Goal: Task Accomplishment & Management: Complete application form

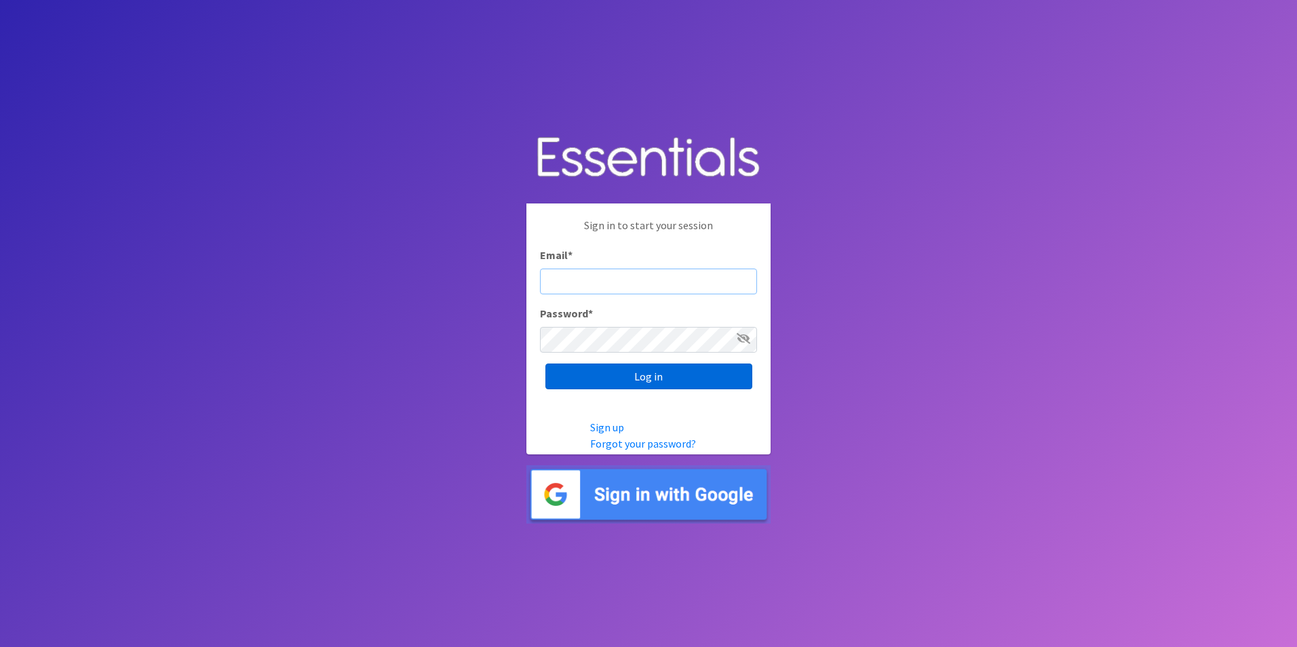
type input "[PERSON_NAME][EMAIL_ADDRESS][PERSON_NAME][DOMAIN_NAME]"
click at [676, 372] on input "Log in" at bounding box center [648, 377] width 207 height 26
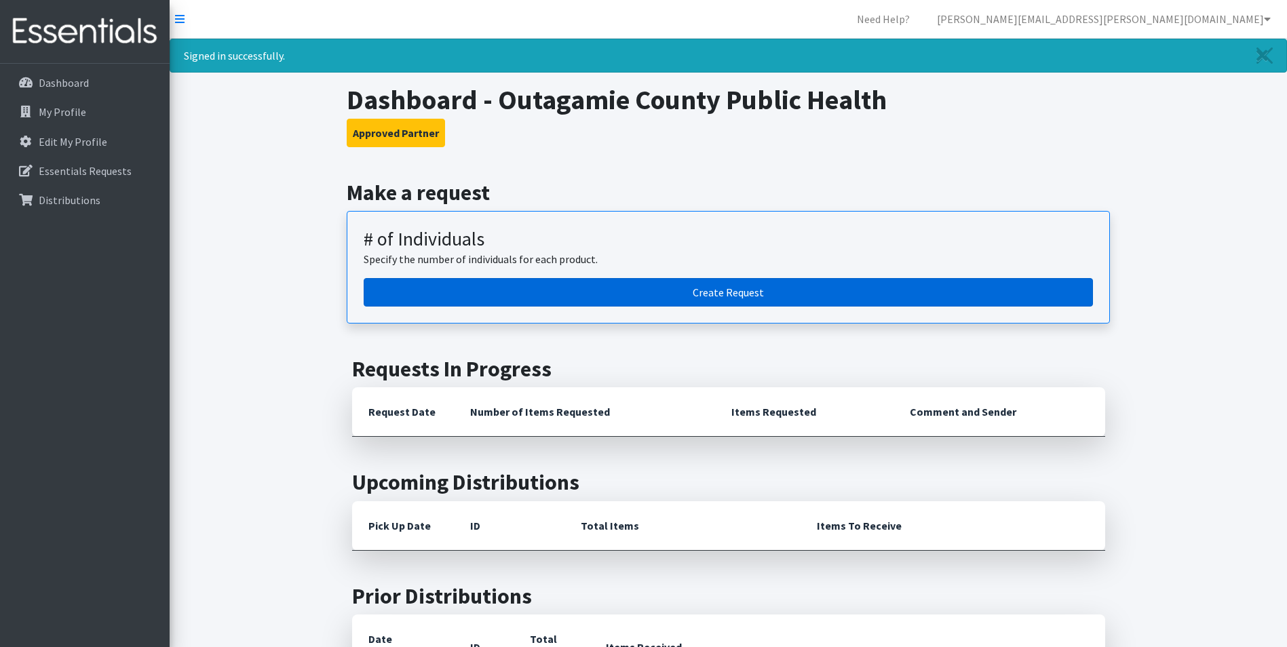
click at [962, 284] on link "Create Request" at bounding box center [728, 292] width 729 height 28
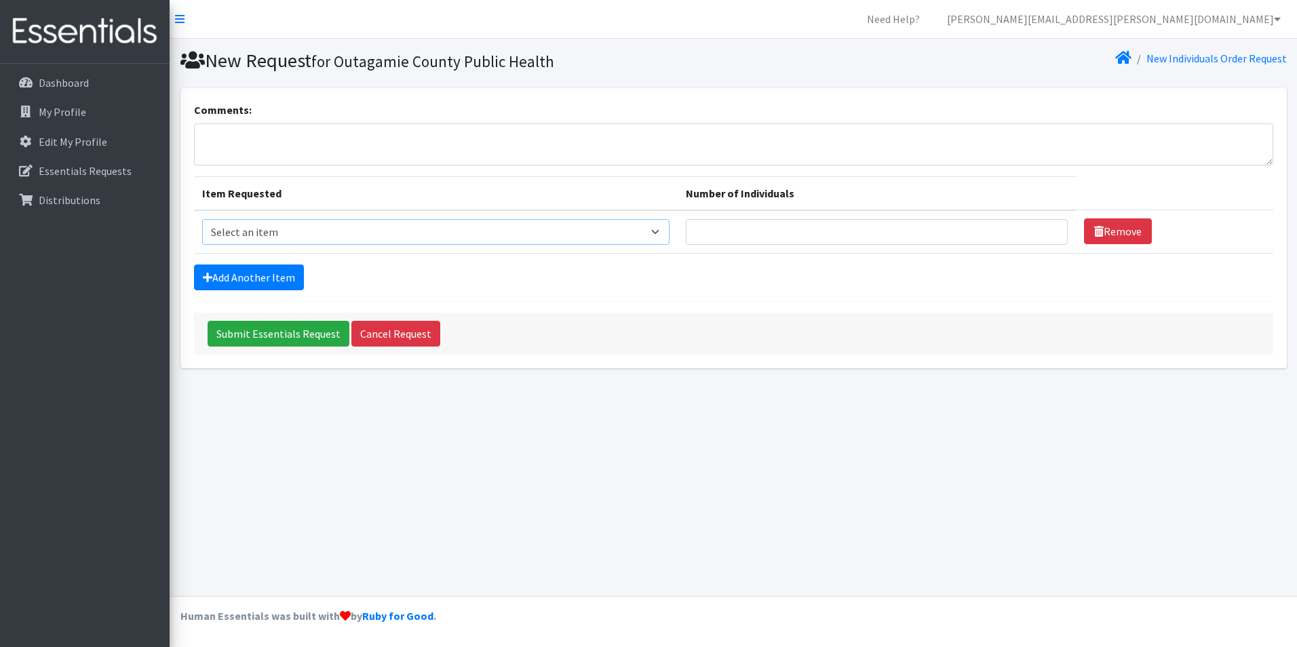
click at [620, 231] on select "Select an item (Newborn) (Preemie) (Size 1) (Size 2) (Size 3) (Size 4) (Size 5)…" at bounding box center [436, 232] width 468 height 26
click at [202, 219] on select "Select an item (Newborn) (Preemie) (Size 1) (Size 2) (Size 3) (Size 4) (Size 5)…" at bounding box center [436, 232] width 468 height 26
click at [788, 239] on input "Number of Individuals" at bounding box center [877, 232] width 382 height 26
click at [655, 233] on select "Select an item (Newborn) (Preemie) (Size 1) (Size 2) (Size 3) (Size 4) (Size 5)…" at bounding box center [436, 232] width 468 height 26
select select "14507"
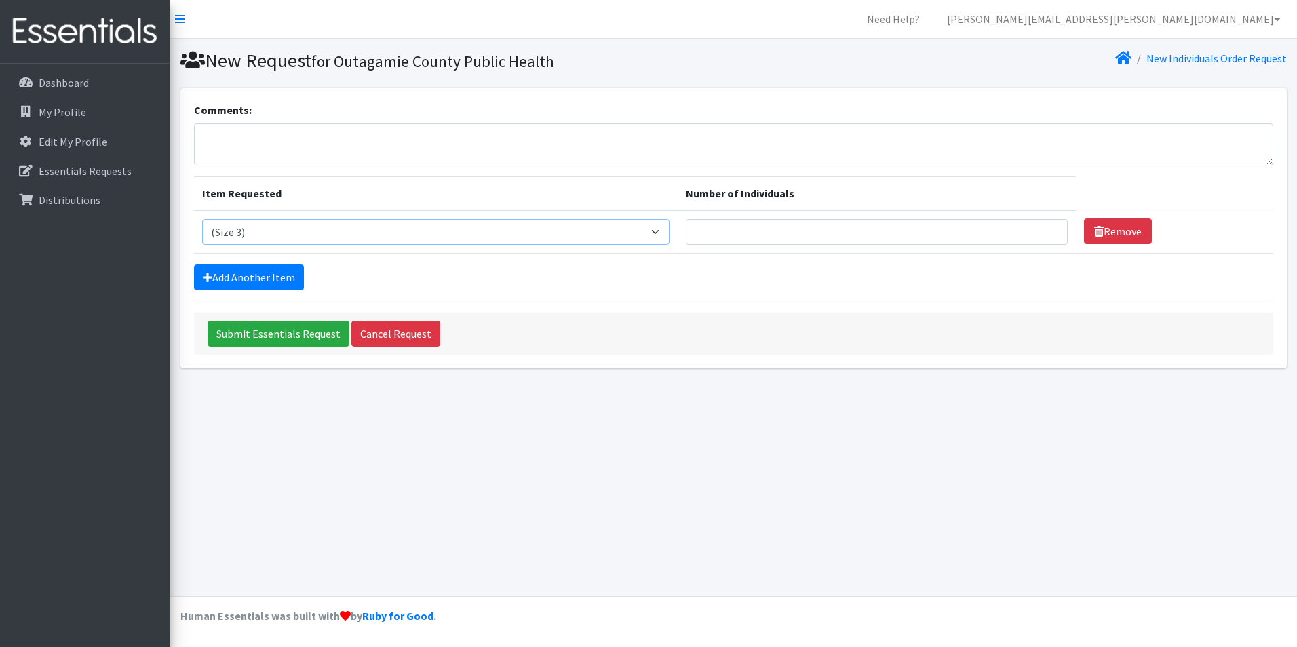
click at [202, 219] on select "Select an item (Newborn) (Preemie) (Size 1) (Size 2) (Size 3) (Size 4) (Size 5)…" at bounding box center [436, 232] width 468 height 26
click at [769, 232] on input "Number of Individuals" at bounding box center [877, 232] width 382 height 26
type input "50"
click at [267, 274] on link "Add Another Item" at bounding box center [249, 278] width 110 height 26
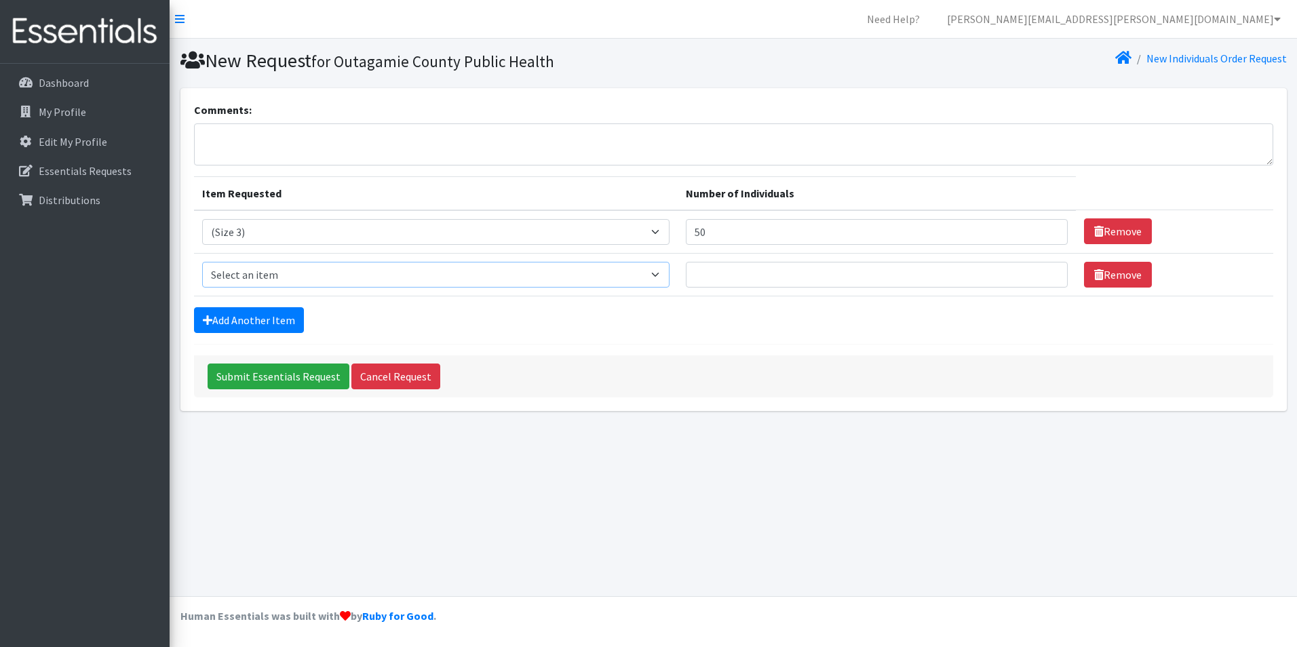
click at [294, 265] on select "Select an item (Newborn) (Preemie) (Size 1) (Size 2) (Size 3) (Size 4) (Size 5)…" at bounding box center [436, 275] width 468 height 26
select select "14512"
click at [202, 262] on select "Select an item (Newborn) (Preemie) (Size 1) (Size 2) (Size 3) (Size 4) (Size 5)…" at bounding box center [436, 275] width 468 height 26
click at [764, 284] on input "Number of Individuals" at bounding box center [877, 275] width 382 height 26
click at [732, 274] on input "Number of Individuals" at bounding box center [877, 275] width 382 height 26
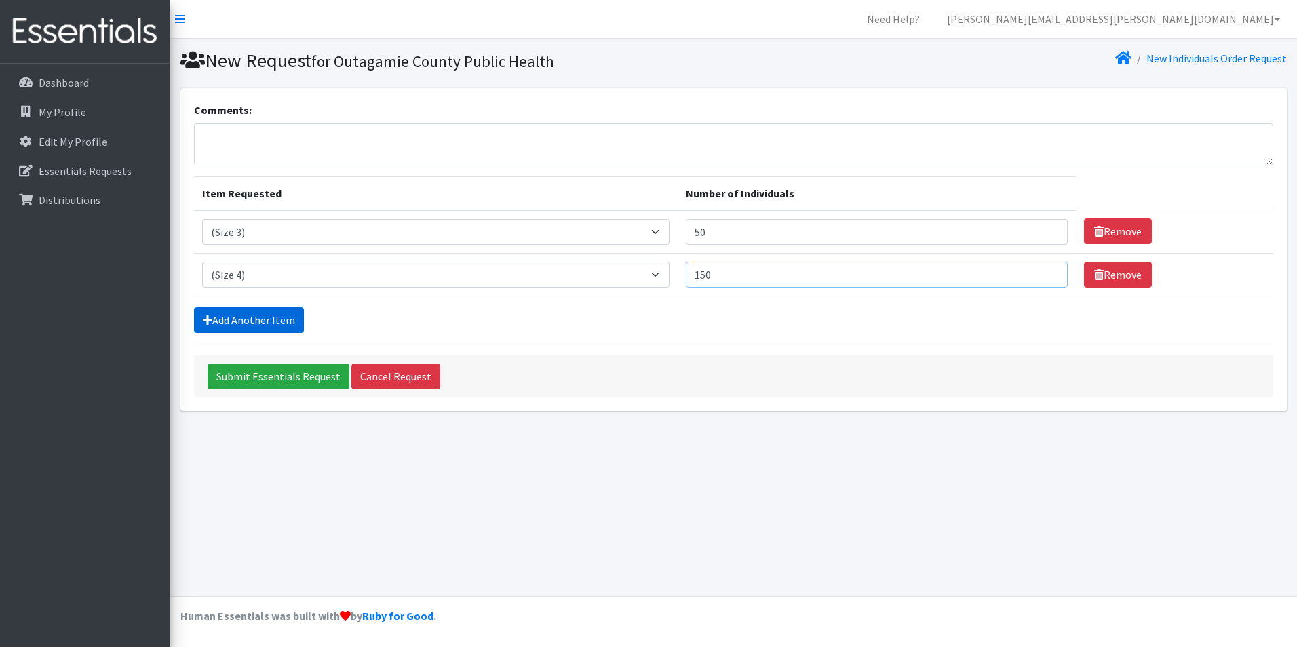
type input "150"
click at [255, 328] on link "Add Another Item" at bounding box center [249, 320] width 110 height 26
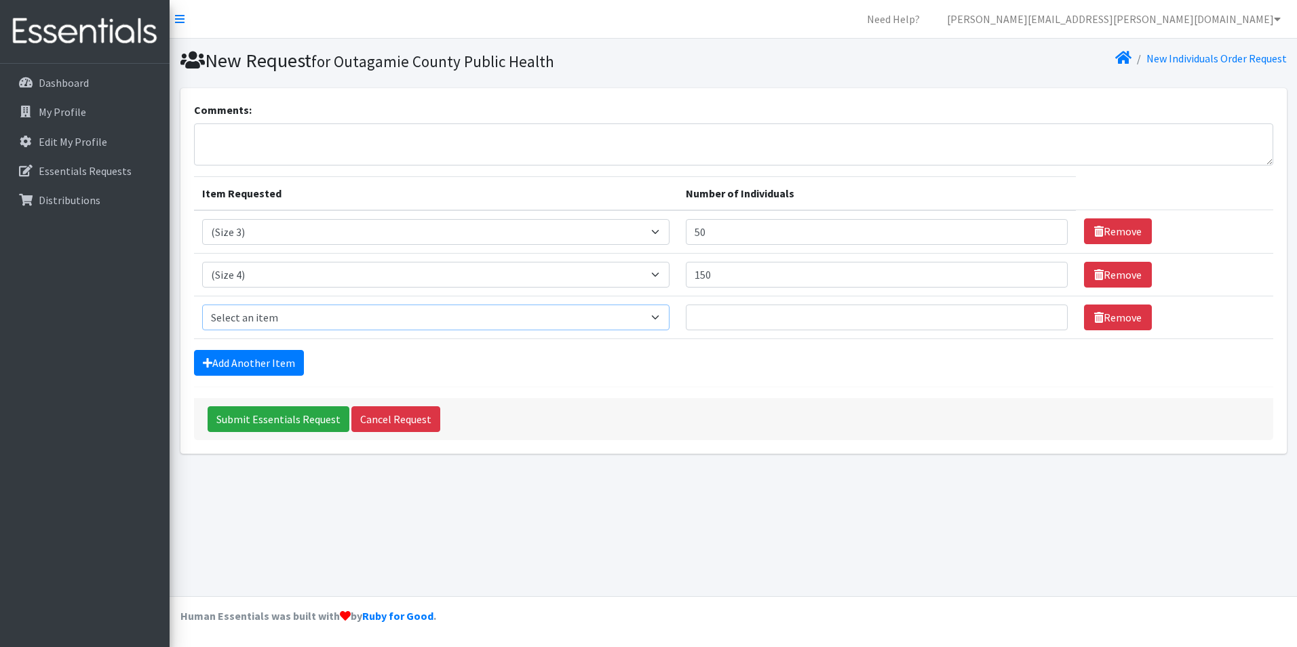
click at [278, 317] on select "Select an item (Newborn) (Preemie) (Size 1) (Size 2) (Size 3) (Size 4) (Size 5)…" at bounding box center [436, 318] width 468 height 26
select select "14488"
click at [202, 305] on select "Select an item (Newborn) (Preemie) (Size 1) (Size 2) (Size 3) (Size 4) (Size 5)…" at bounding box center [436, 318] width 468 height 26
click at [751, 322] on input "Number of Individuals" at bounding box center [877, 318] width 382 height 26
type input "125"
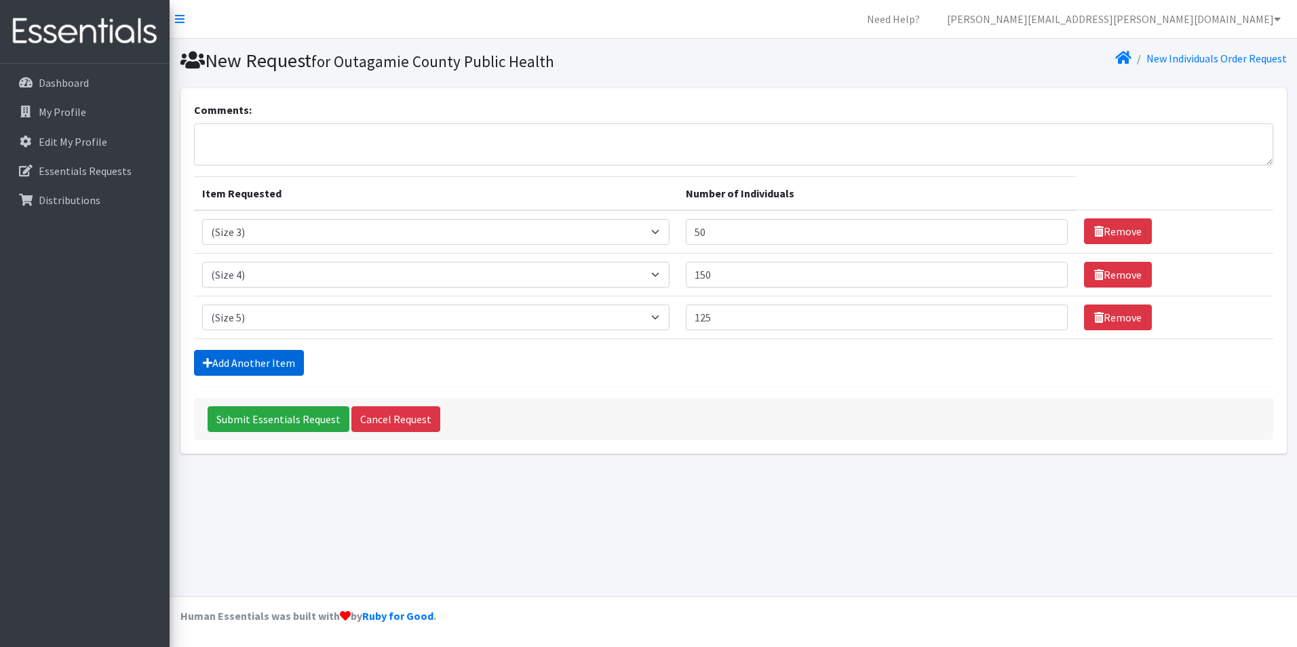
click at [260, 353] on link "Add Another Item" at bounding box center [249, 363] width 110 height 26
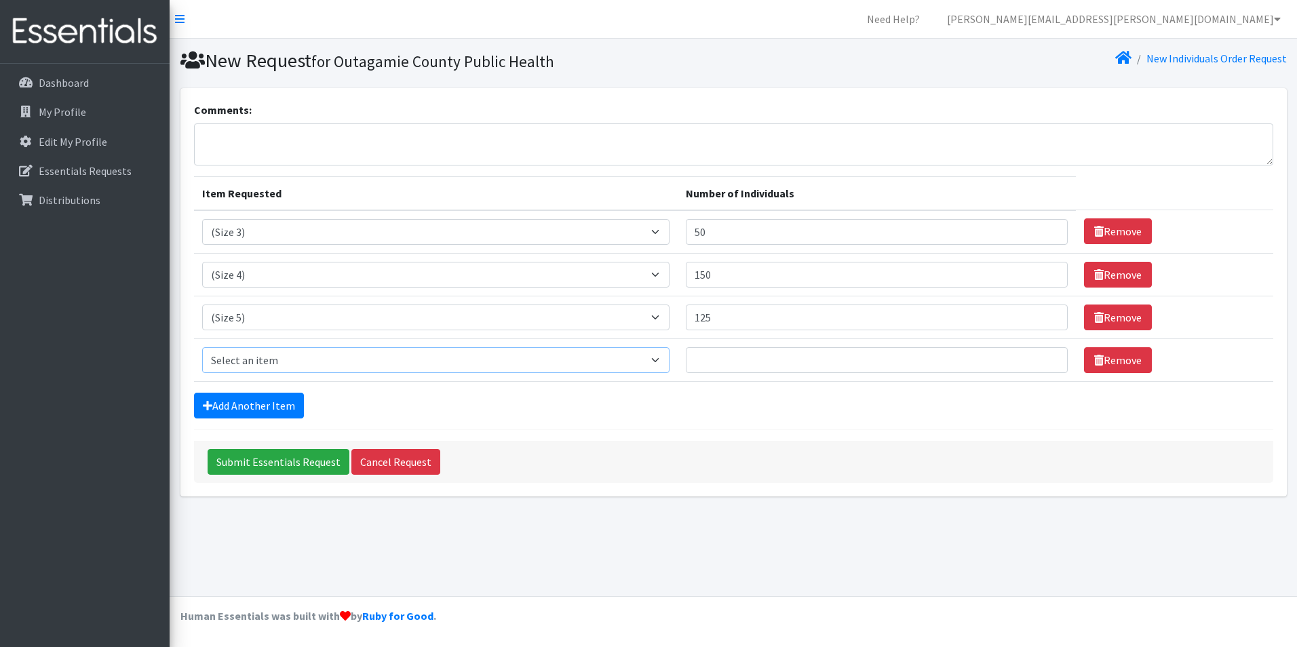
click at [298, 362] on select "Select an item (Newborn) (Preemie) (Size 1) (Size 2) (Size 3) (Size 4) (Size 5)…" at bounding box center [436, 360] width 468 height 26
select select "14491"
click at [202, 347] on select "Select an item (Newborn) (Preemie) (Size 1) (Size 2) (Size 3) (Size 4) (Size 5)…" at bounding box center [436, 360] width 468 height 26
click at [741, 355] on input "Number of Individuals" at bounding box center [877, 360] width 382 height 26
type input "69"
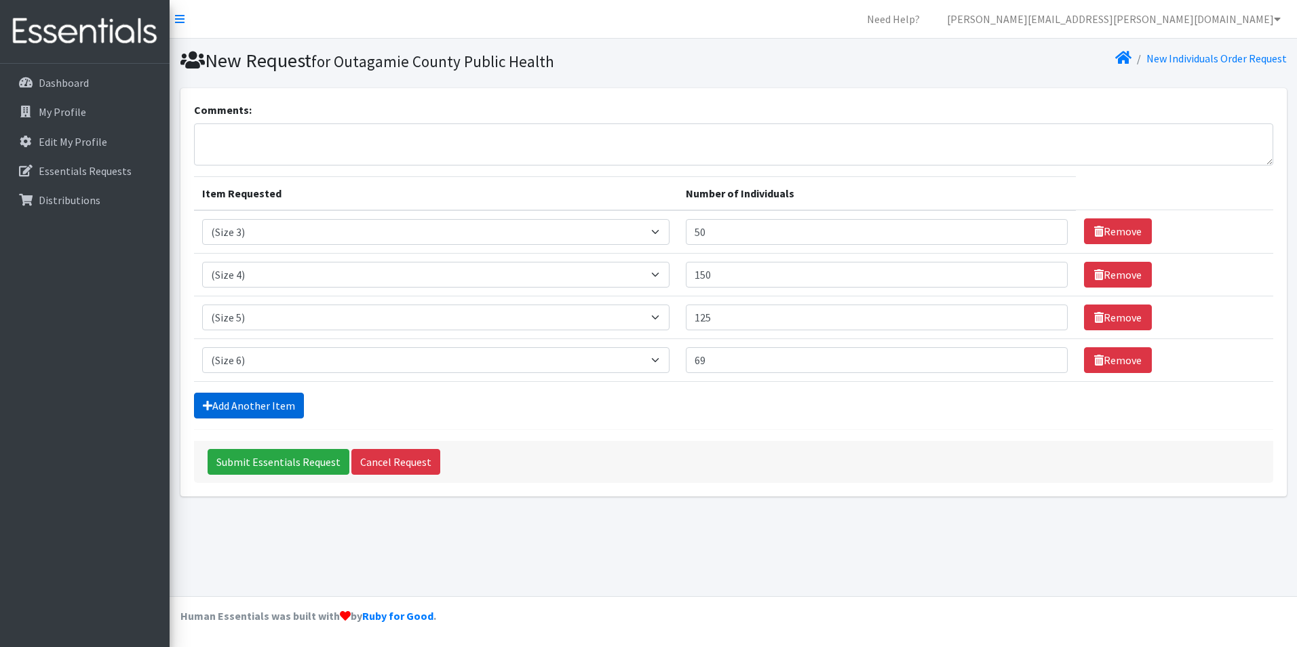
click at [218, 404] on link "Add Another Item" at bounding box center [249, 406] width 110 height 26
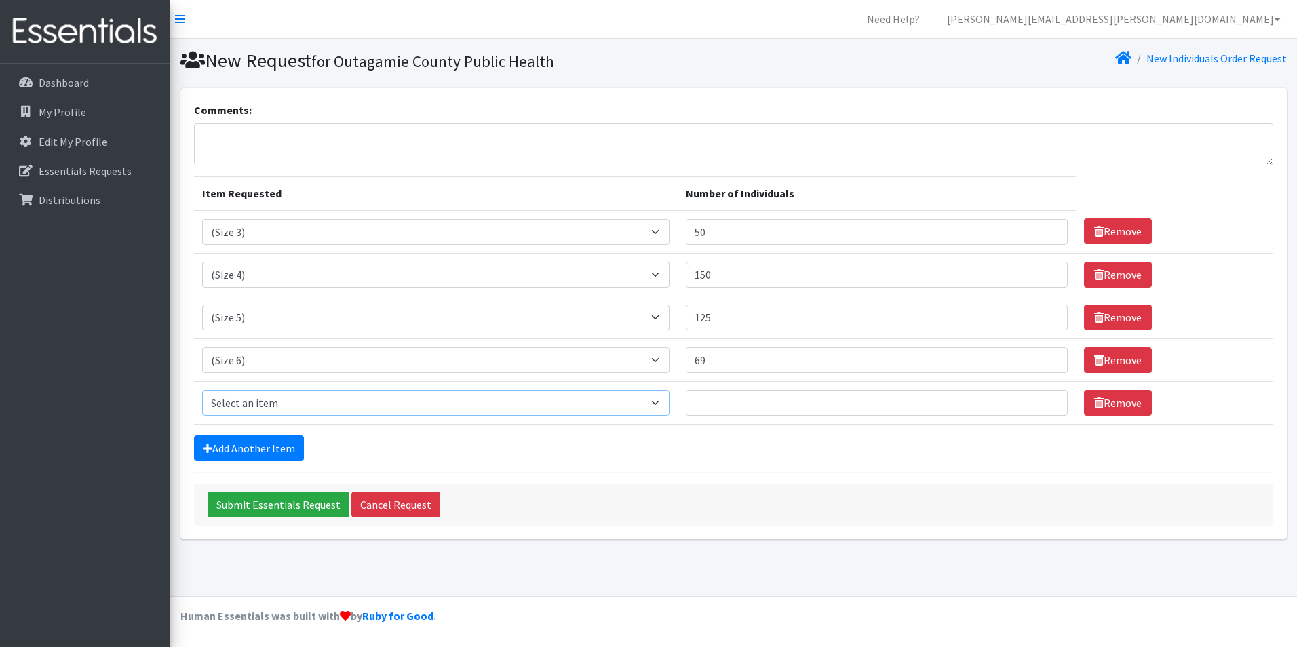
click at [218, 404] on select "Select an item (Newborn) (Preemie) (Size 1) (Size 2) (Size 3) (Size 4) (Size 5)…" at bounding box center [436, 403] width 468 height 26
select select "14953"
click at [202, 390] on select "Select an item (Newborn) (Preemie) (Size 1) (Size 2) (Size 3) (Size 4) (Size 5)…" at bounding box center [436, 403] width 468 height 26
click at [598, 406] on select "Select an item (Newborn) (Preemie) (Size 1) (Size 2) (Size 3) (Size 4) (Size 5)…" at bounding box center [436, 403] width 468 height 26
click at [202, 390] on select "Select an item (Newborn) (Preemie) (Size 1) (Size 2) (Size 3) (Size 4) (Size 5)…" at bounding box center [436, 403] width 468 height 26
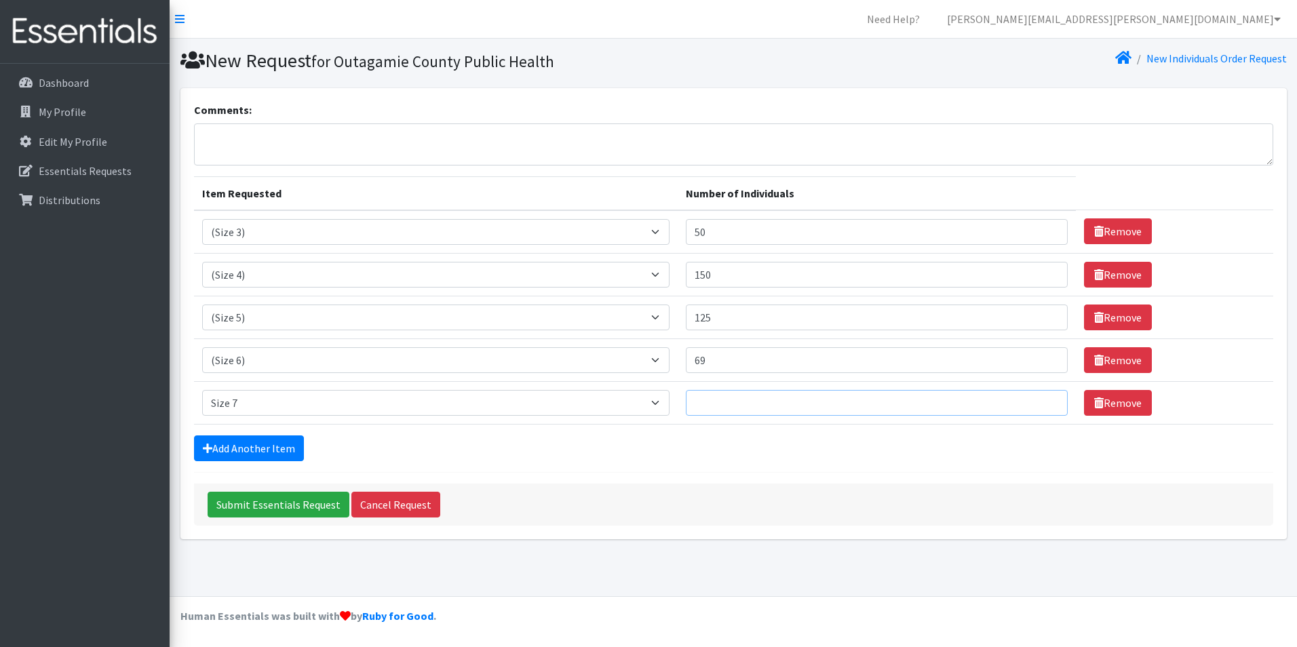
click at [737, 412] on input "Number of Individuals" at bounding box center [877, 403] width 382 height 26
type input "100"
click at [733, 369] on input "69" at bounding box center [877, 360] width 382 height 26
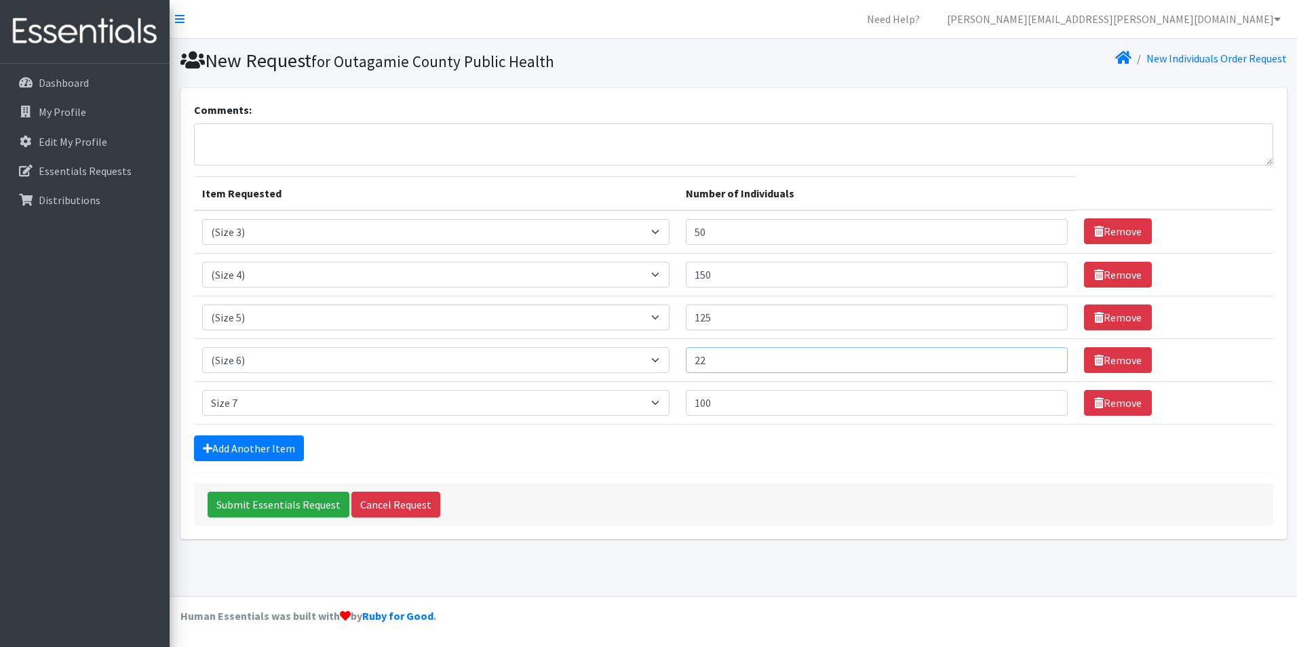
type input "2"
type input "125"
click at [228, 446] on link "Add Another Item" at bounding box center [249, 449] width 110 height 26
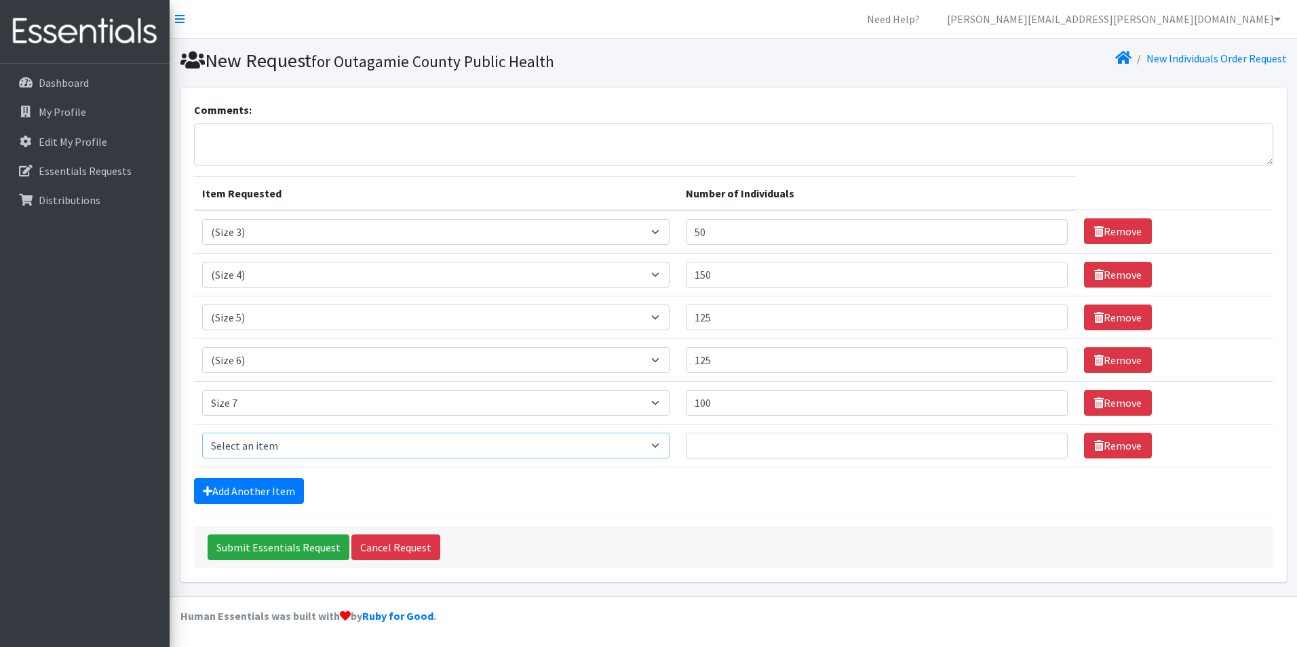
click at [276, 442] on select "Select an item (Newborn) (Preemie) (Size 1) (Size 2) (Size 3) (Size 4) (Size 5)…" at bounding box center [436, 446] width 468 height 26
select select "14494"
click at [202, 433] on select "Select an item (Newborn) (Preemie) (Size 1) (Size 2) (Size 3) (Size 4) (Size 5)…" at bounding box center [436, 446] width 468 height 26
click at [734, 453] on input "Number of Individuals" at bounding box center [877, 446] width 382 height 26
type input "100"
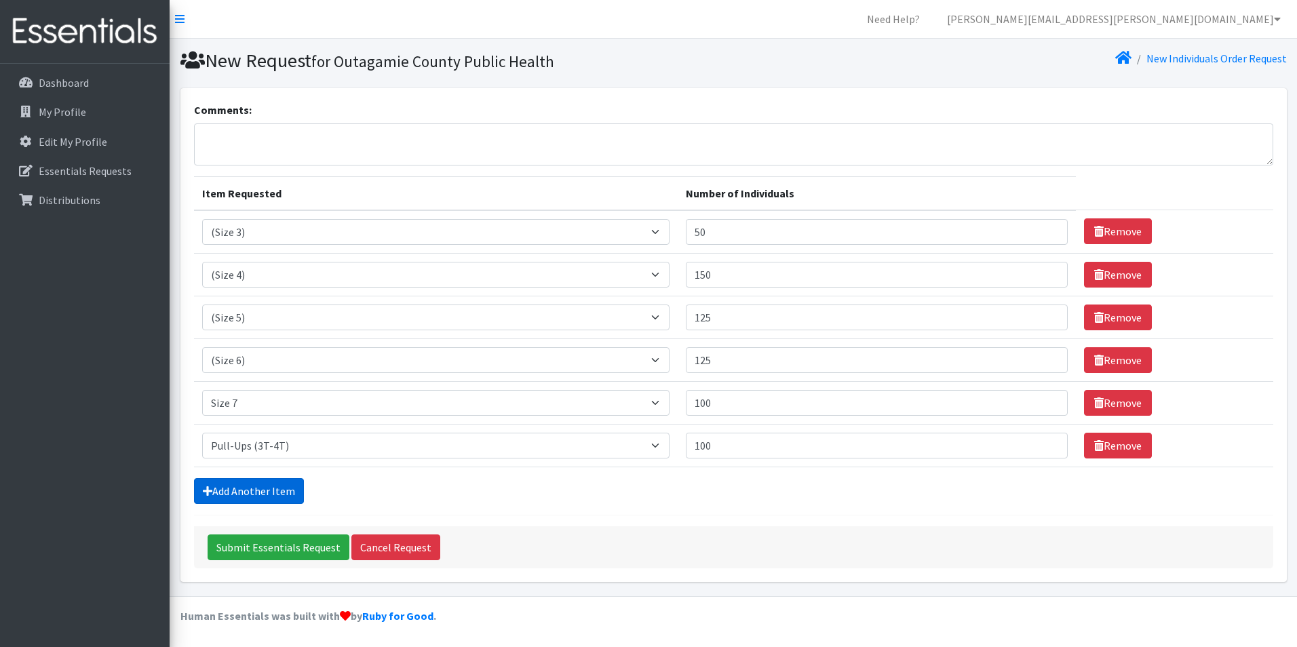
click at [267, 482] on link "Add Another Item" at bounding box center [249, 491] width 110 height 26
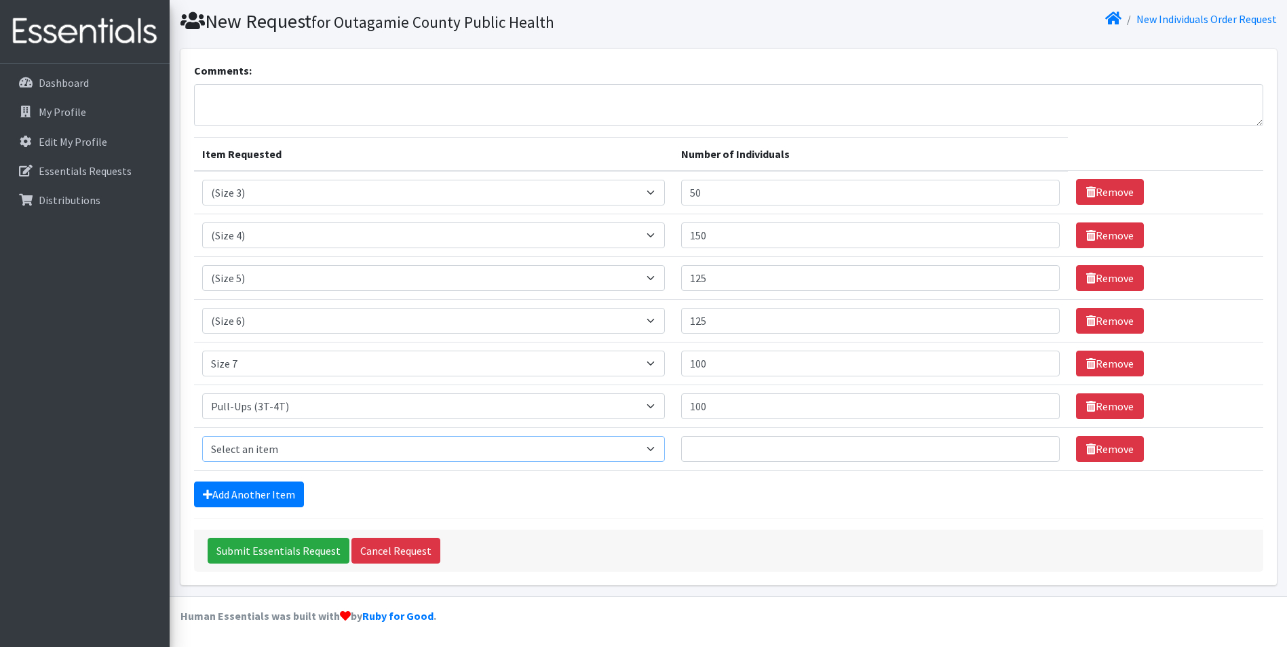
click at [301, 448] on select "Select an item (Newborn) (Preemie) (Size 1) (Size 2) (Size 3) (Size 4) (Size 5)…" at bounding box center [433, 449] width 463 height 26
select select "14511"
click at [202, 436] on select "Select an item (Newborn) (Preemie) (Size 1) (Size 2) (Size 3) (Size 4) (Size 5)…" at bounding box center [433, 449] width 463 height 26
click at [727, 455] on input "Number of Individuals" at bounding box center [870, 449] width 379 height 26
type input "100"
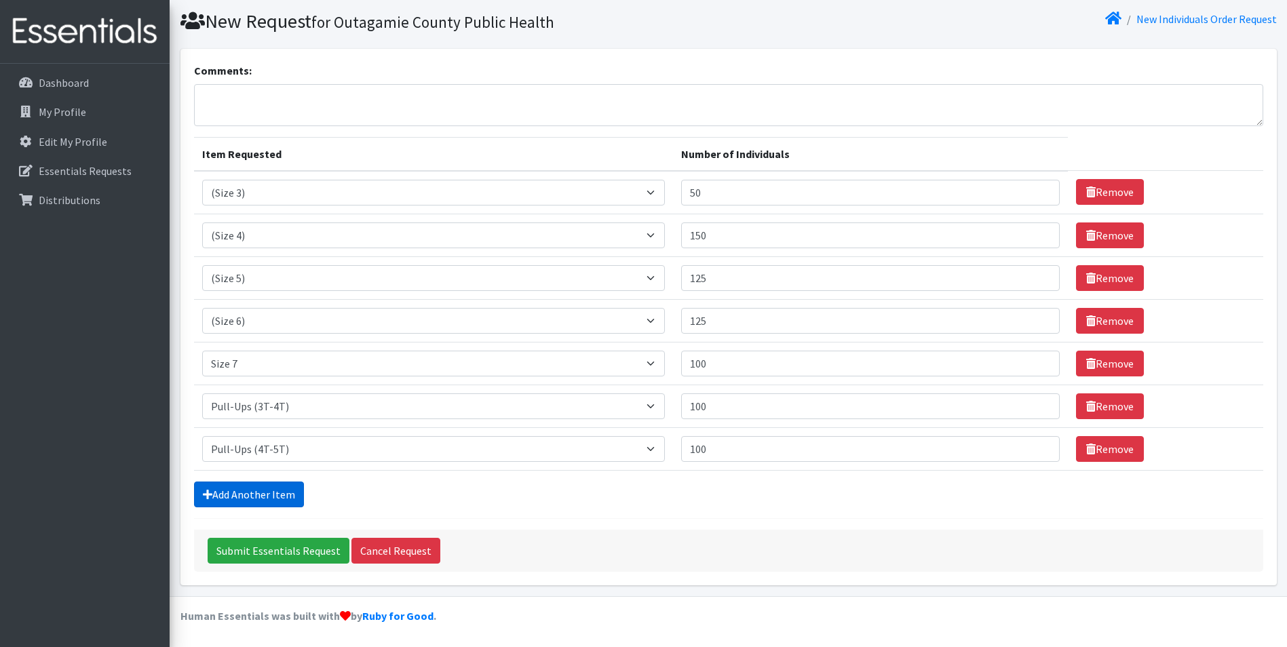
click at [266, 498] on link "Add Another Item" at bounding box center [249, 495] width 110 height 26
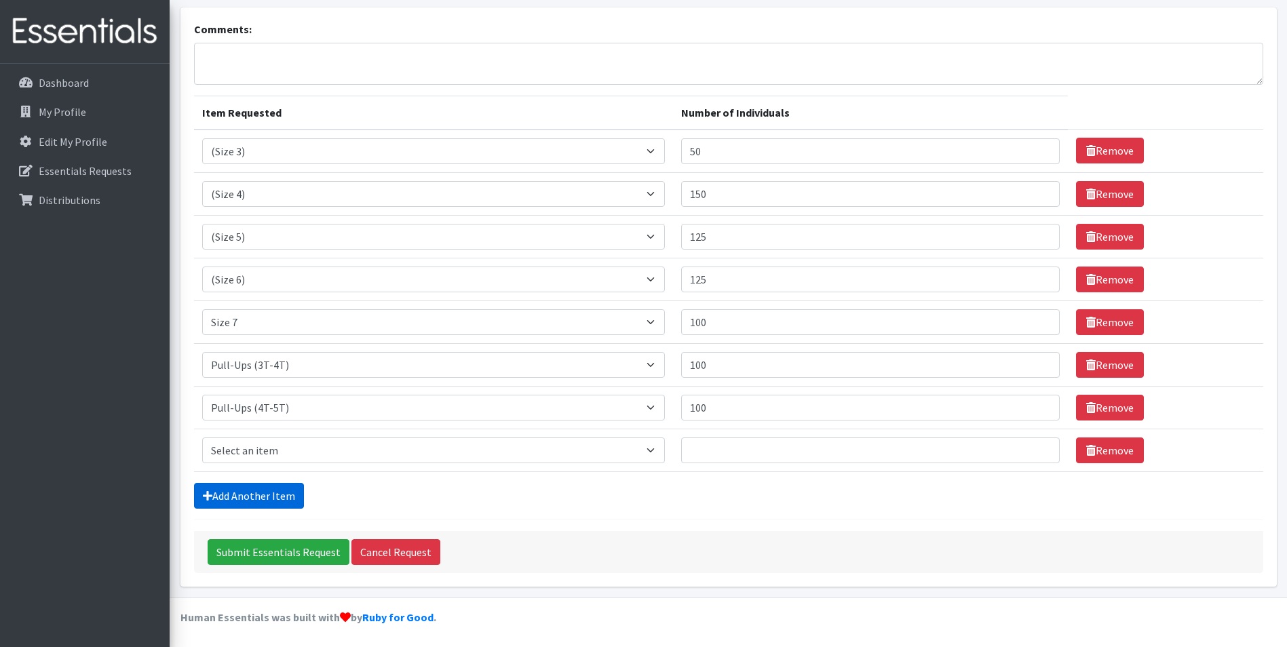
scroll to position [82, 0]
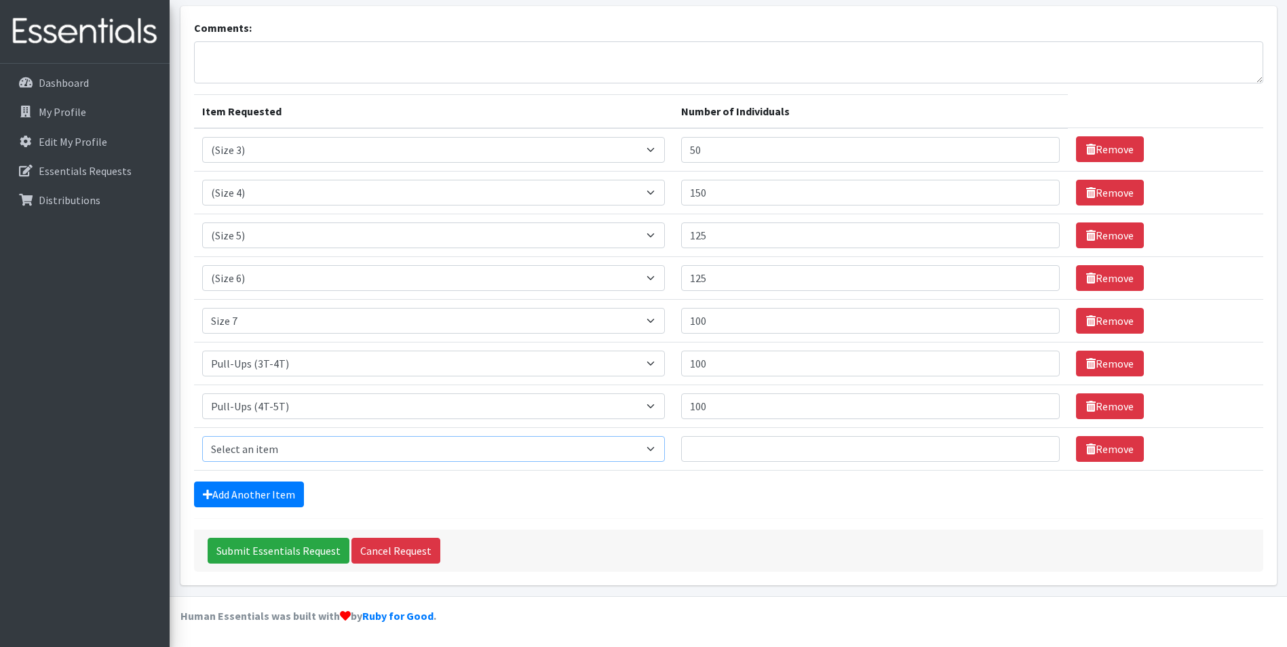
click at [272, 440] on select "Select an item (Newborn) (Preemie) (Size 1) (Size 2) (Size 3) (Size 4) (Size 5)…" at bounding box center [433, 449] width 463 height 26
click at [525, 443] on select "Select an item (Newborn) (Preemie) (Size 1) (Size 2) (Size 3) (Size 4) (Size 5)…" at bounding box center [433, 449] width 463 height 26
select select "15012"
click at [202, 436] on select "Select an item (Newborn) (Preemie) (Size 1) (Size 2) (Size 3) (Size 4) (Size 5)…" at bounding box center [433, 449] width 463 height 26
click at [750, 440] on input "Number of Individuals" at bounding box center [870, 449] width 379 height 26
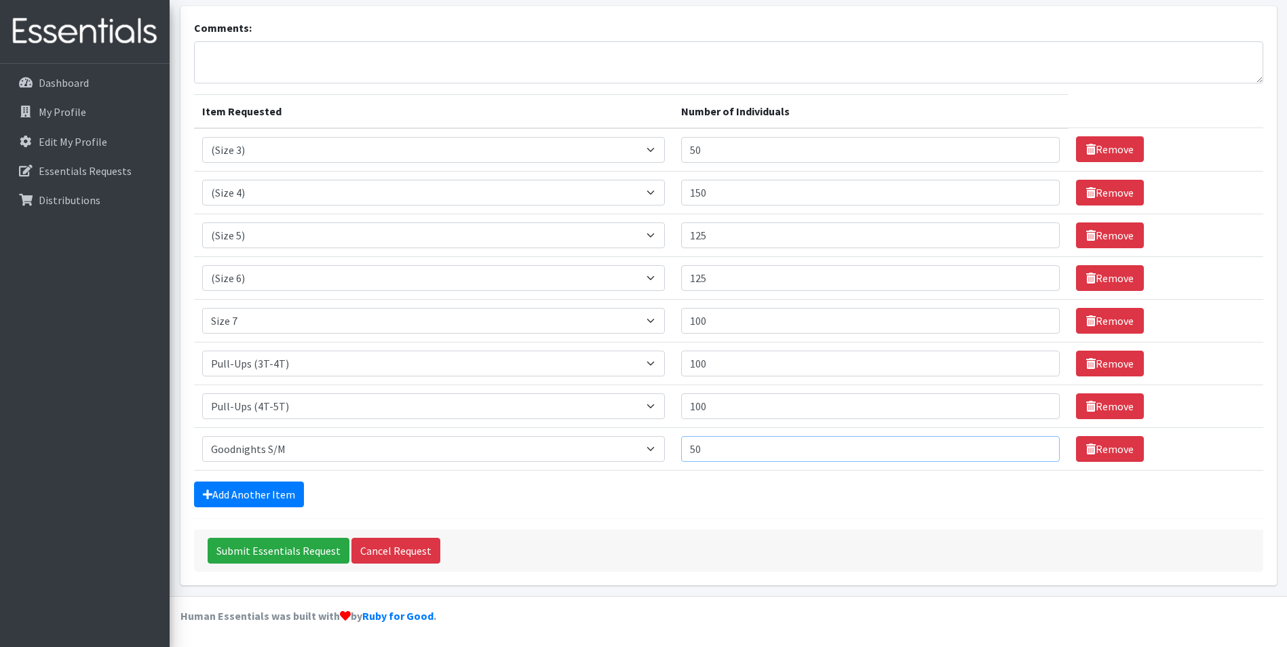
type input "50"
click at [708, 504] on div "Add Another Item" at bounding box center [728, 495] width 1069 height 26
click at [1187, 528] on form "Comments: Item Requested Number of Individuals Item Requested Select an item (N…" at bounding box center [728, 296] width 1069 height 552
click at [1006, 485] on div "Add Another Item" at bounding box center [728, 495] width 1069 height 26
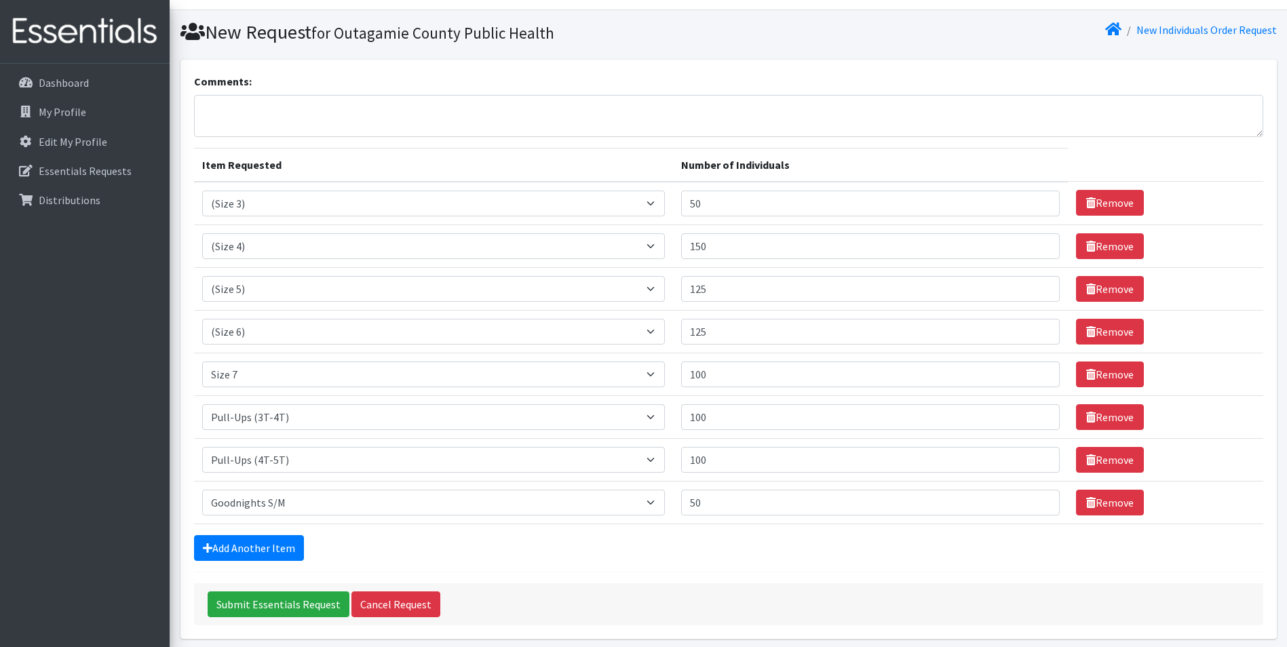
scroll to position [0, 0]
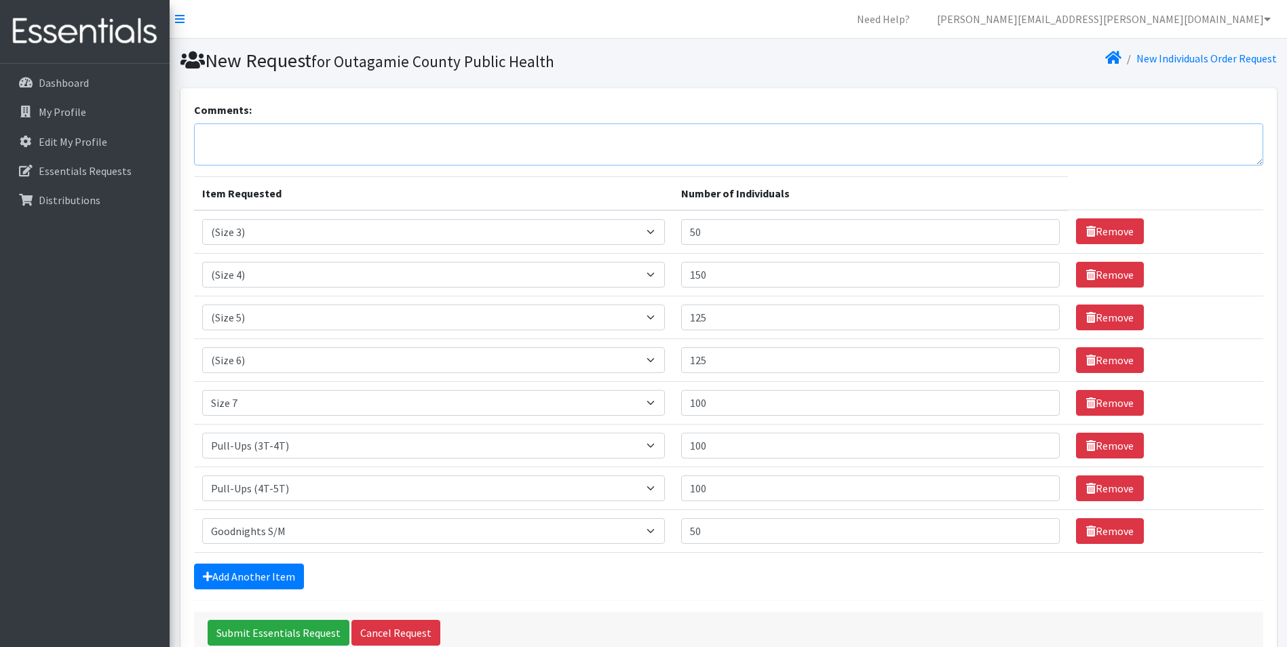
click at [865, 149] on textarea "Comments:" at bounding box center [728, 144] width 1069 height 42
type textarea "W"
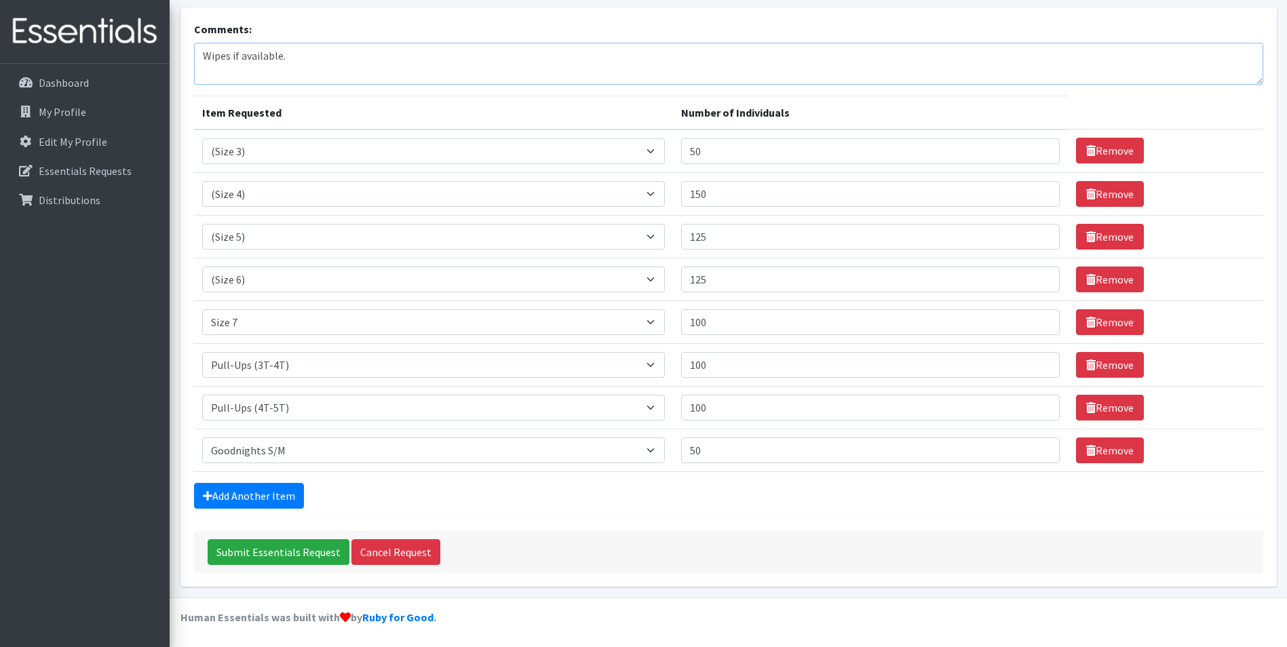
scroll to position [82, 0]
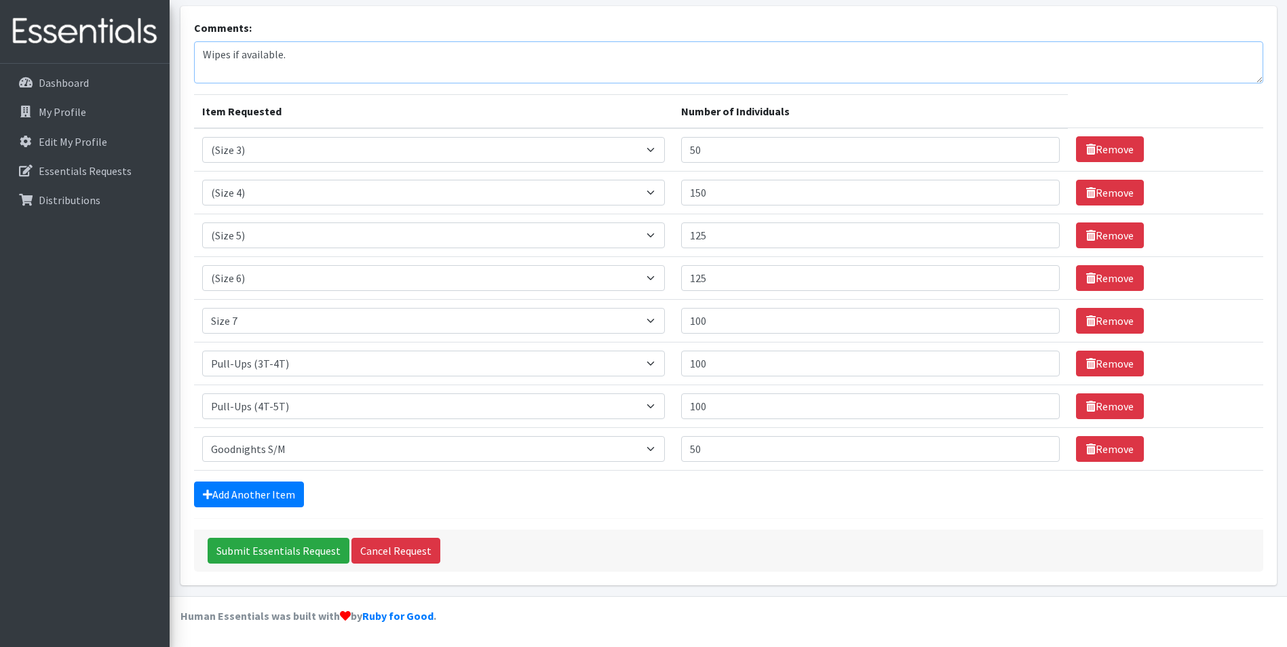
type textarea "Wipes if available."
click at [865, 149] on input "50" at bounding box center [870, 150] width 379 height 26
click at [865, 149] on input "75" at bounding box center [870, 150] width 379 height 26
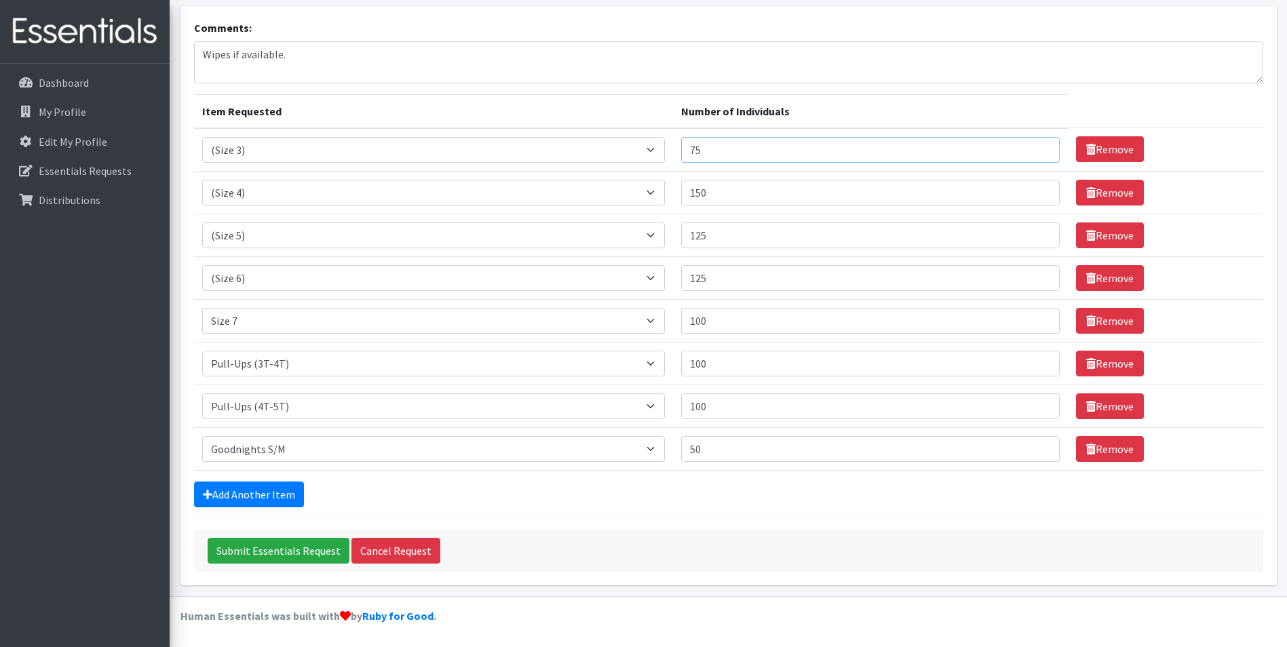
click at [865, 149] on input "75" at bounding box center [870, 150] width 379 height 26
click at [877, 114] on th "Number of Individuals" at bounding box center [870, 111] width 395 height 34
click at [849, 150] on input "75" at bounding box center [870, 150] width 379 height 26
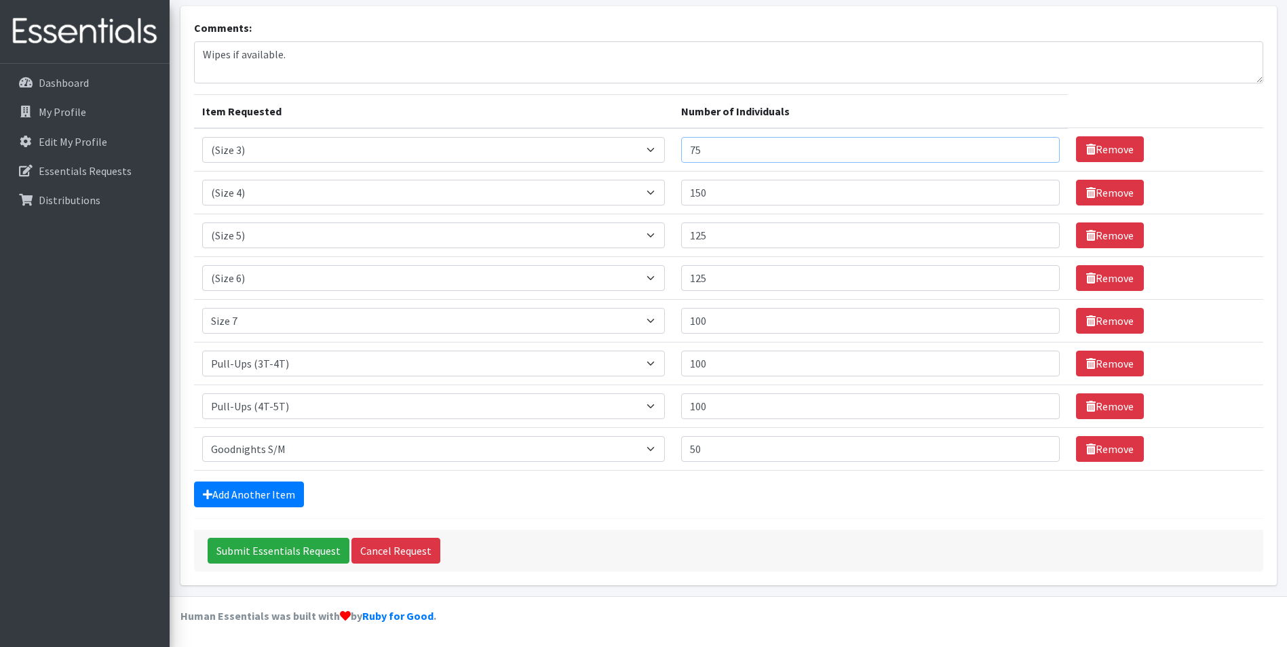
click at [849, 150] on input "75" at bounding box center [870, 150] width 379 height 26
type input "5"
type input "60"
click at [775, 313] on input "100" at bounding box center [870, 321] width 379 height 26
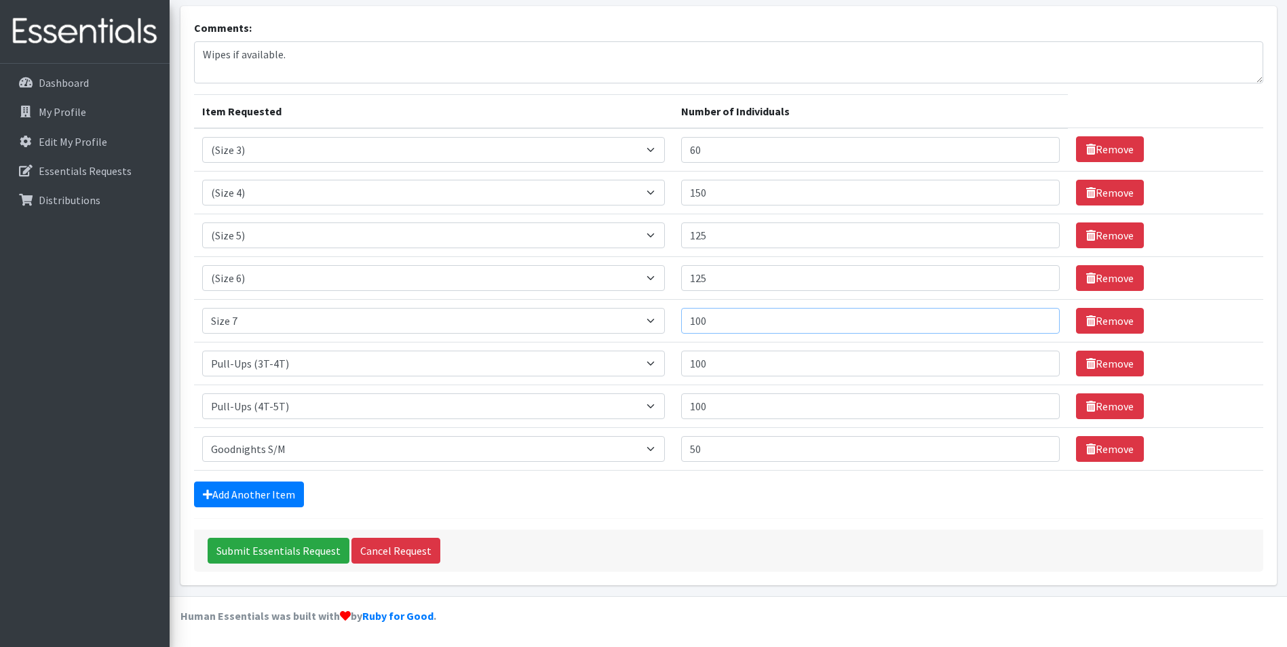
click at [775, 313] on input "100" at bounding box center [870, 321] width 379 height 26
type input "150"
click at [260, 545] on input "Submit Essentials Request" at bounding box center [279, 551] width 142 height 26
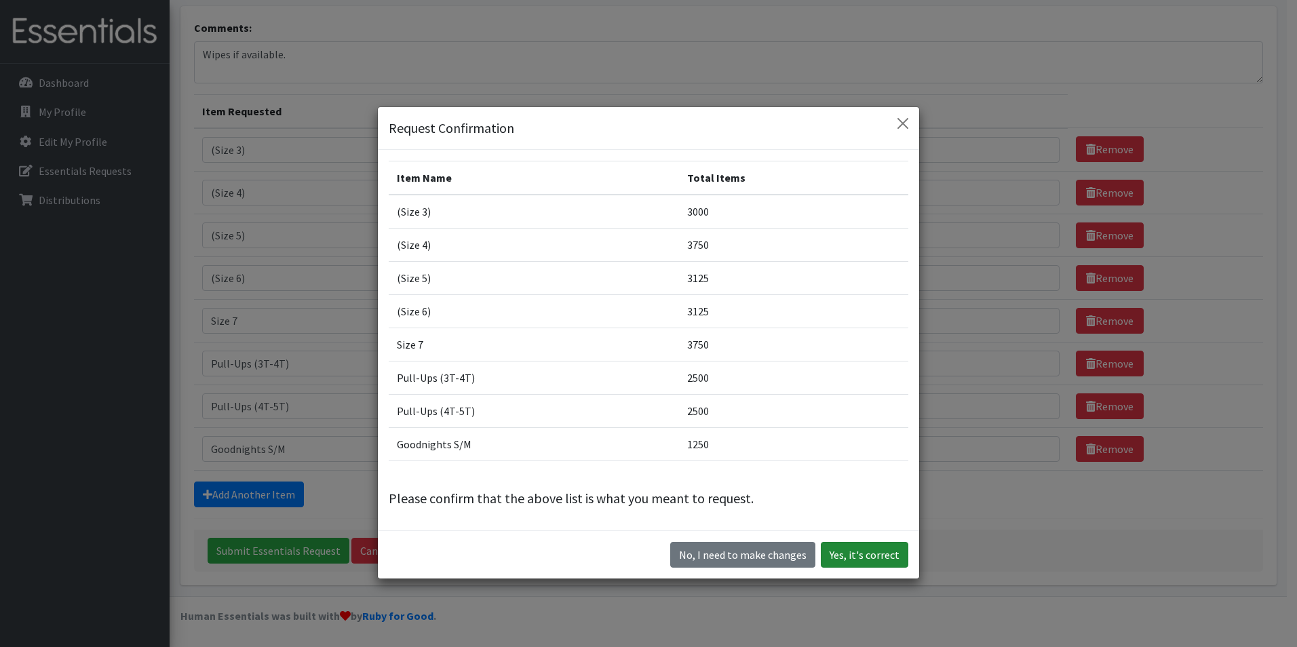
click at [862, 558] on button "Yes, it's correct" at bounding box center [865, 555] width 88 height 26
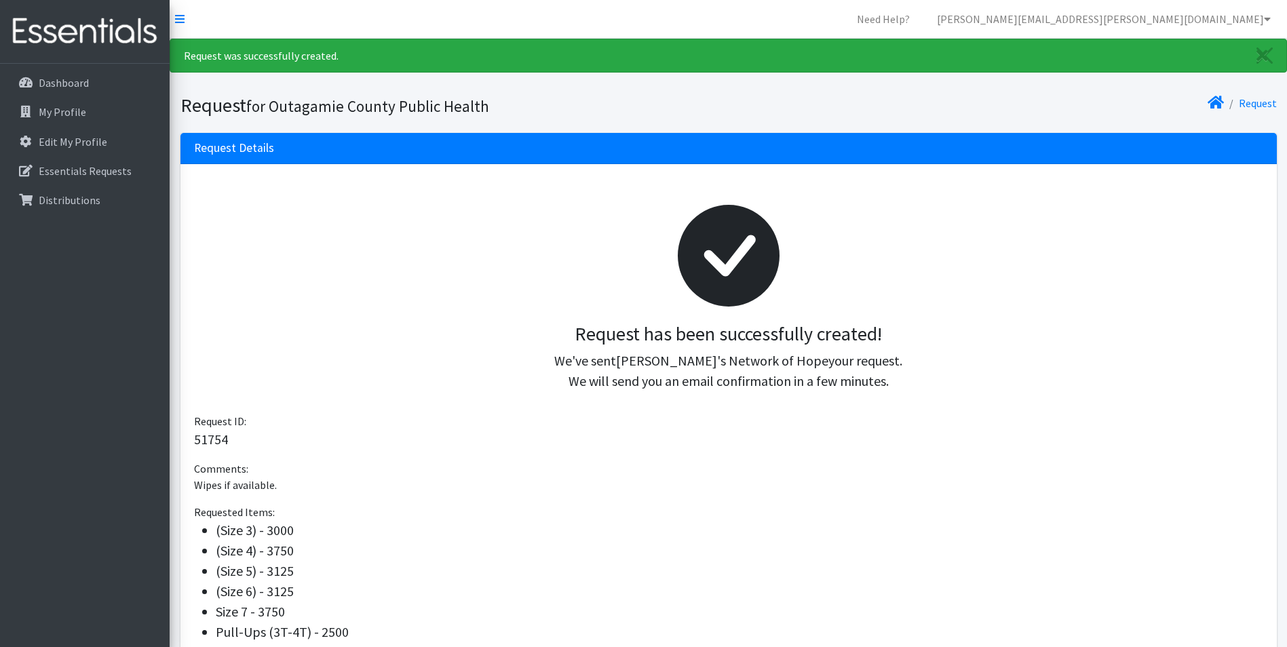
click at [296, 247] on div at bounding box center [728, 256] width 1047 height 134
click at [104, 79] on link "Dashboard" at bounding box center [84, 82] width 159 height 27
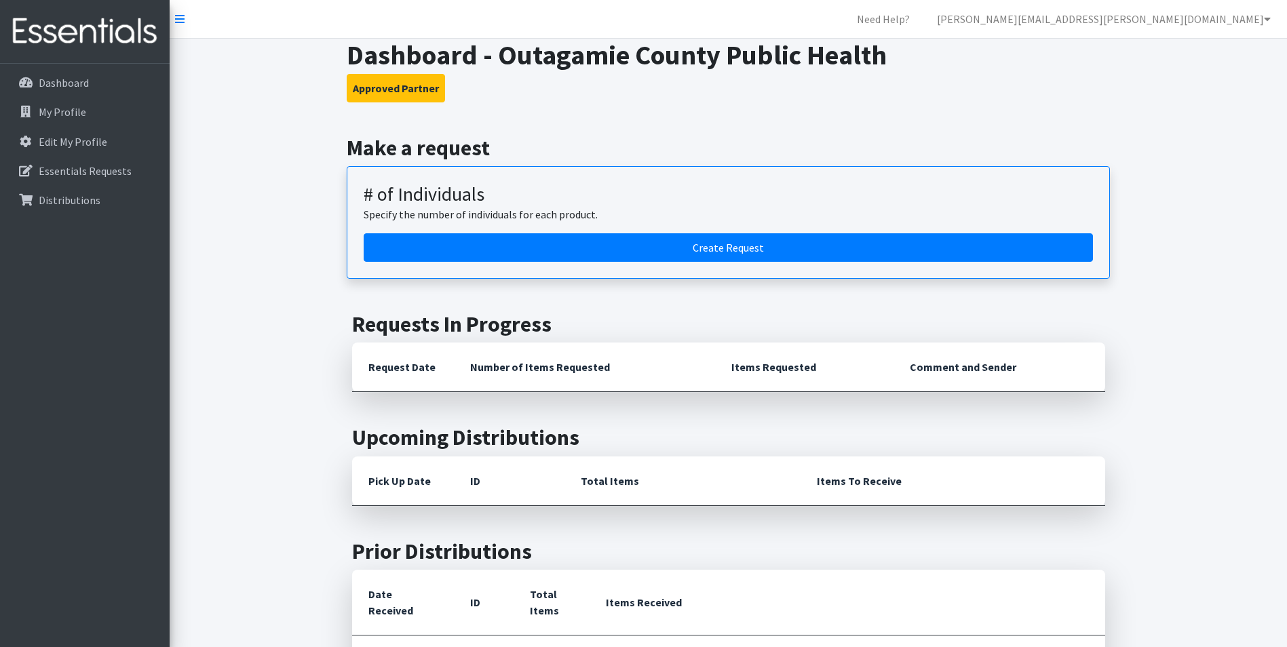
click at [71, 79] on p "Dashboard" at bounding box center [64, 83] width 50 height 14
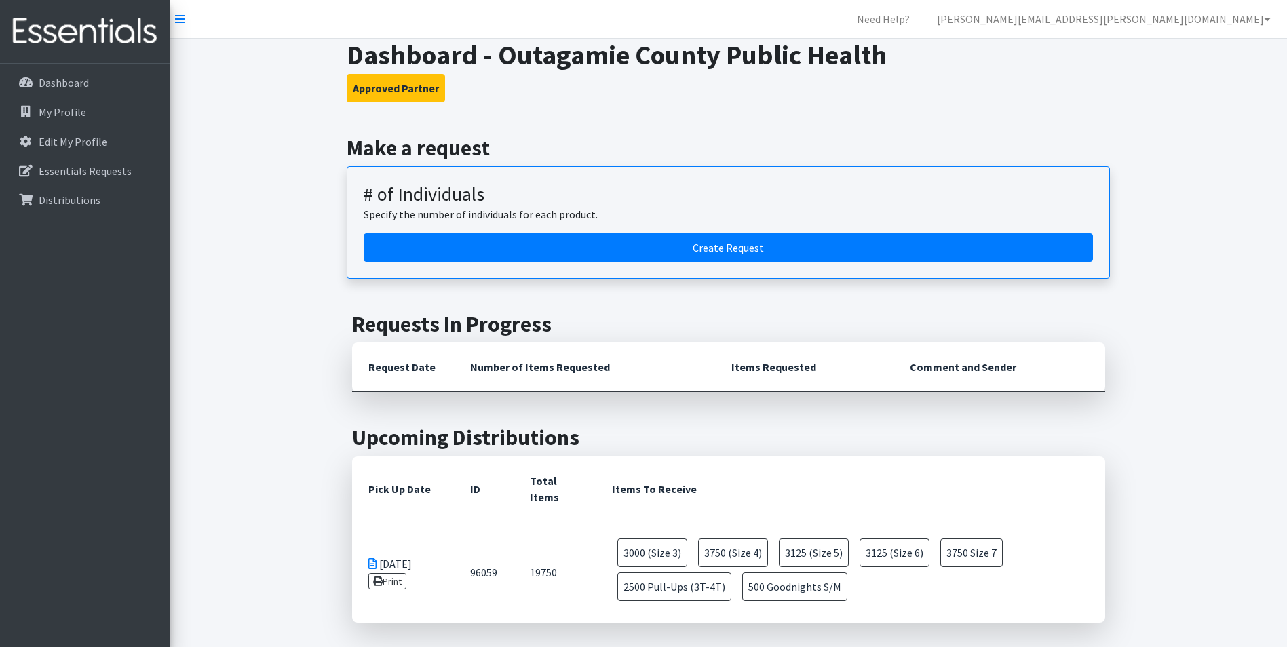
click at [1050, 100] on h3 "Approved Partner" at bounding box center [728, 88] width 763 height 28
